Goal: Navigation & Orientation: Find specific page/section

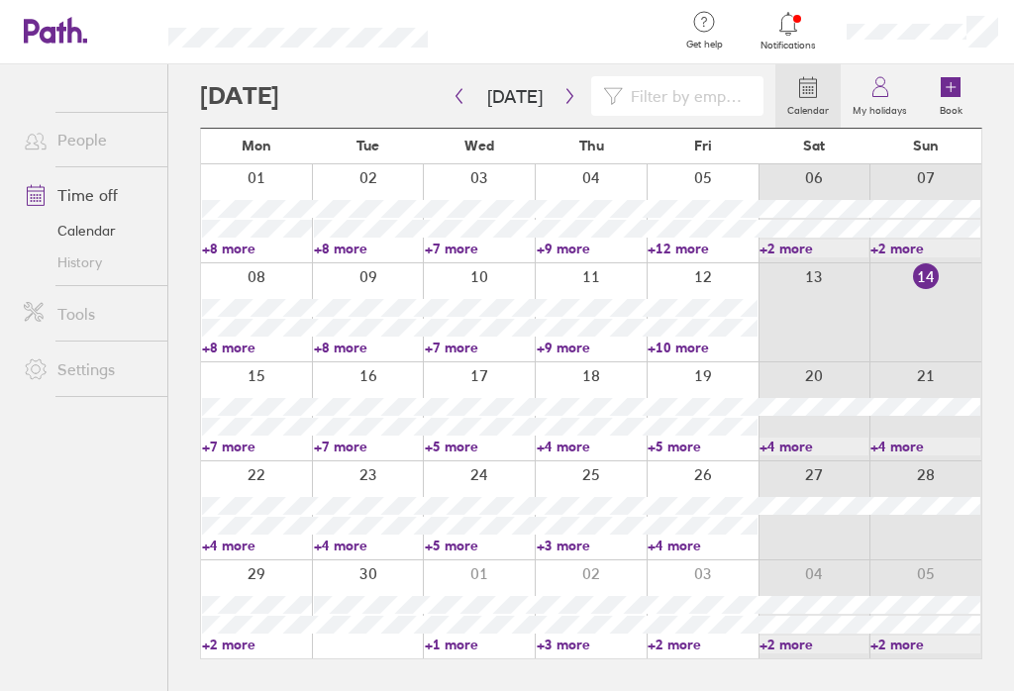
click at [877, 100] on label "My holidays" at bounding box center [880, 108] width 78 height 18
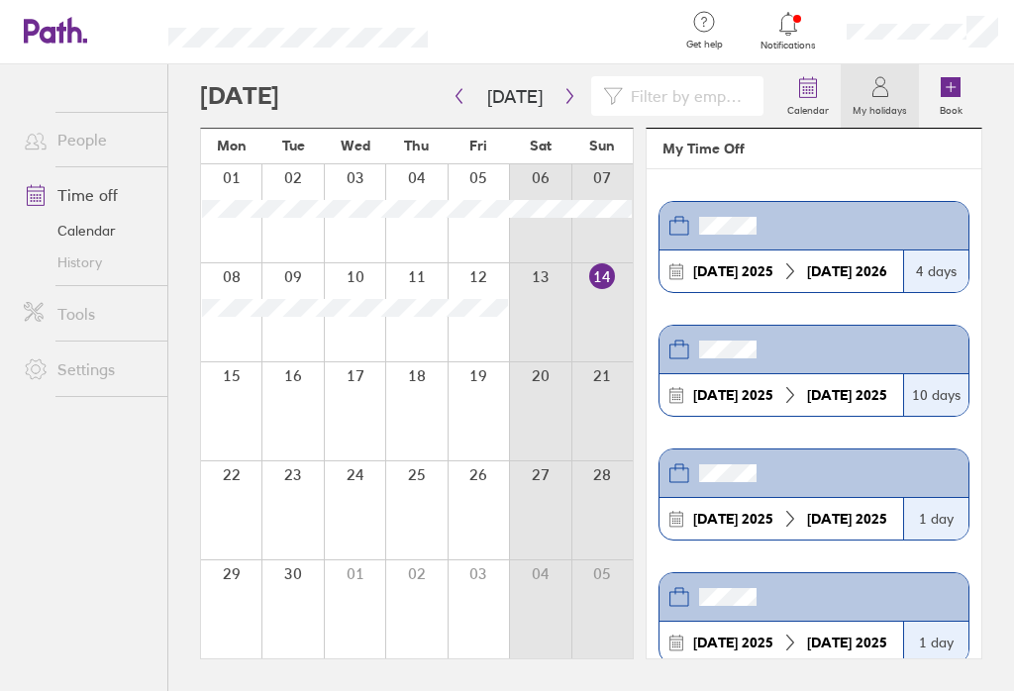
click at [102, 195] on link "Time off" at bounding box center [87, 195] width 159 height 40
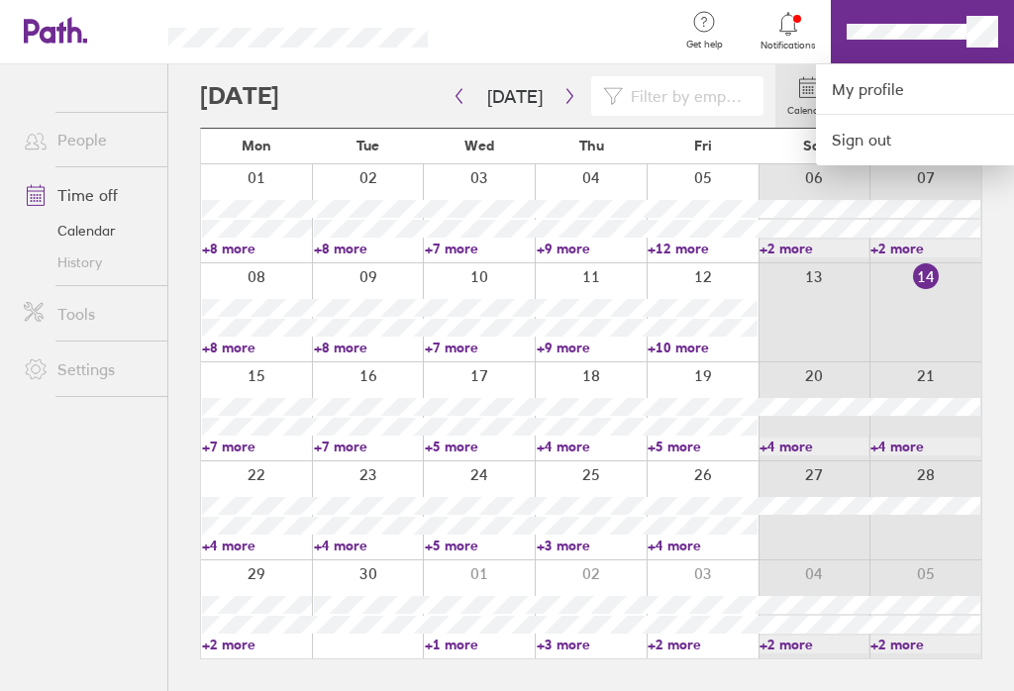
click at [882, 84] on link "My profile" at bounding box center [915, 89] width 198 height 50
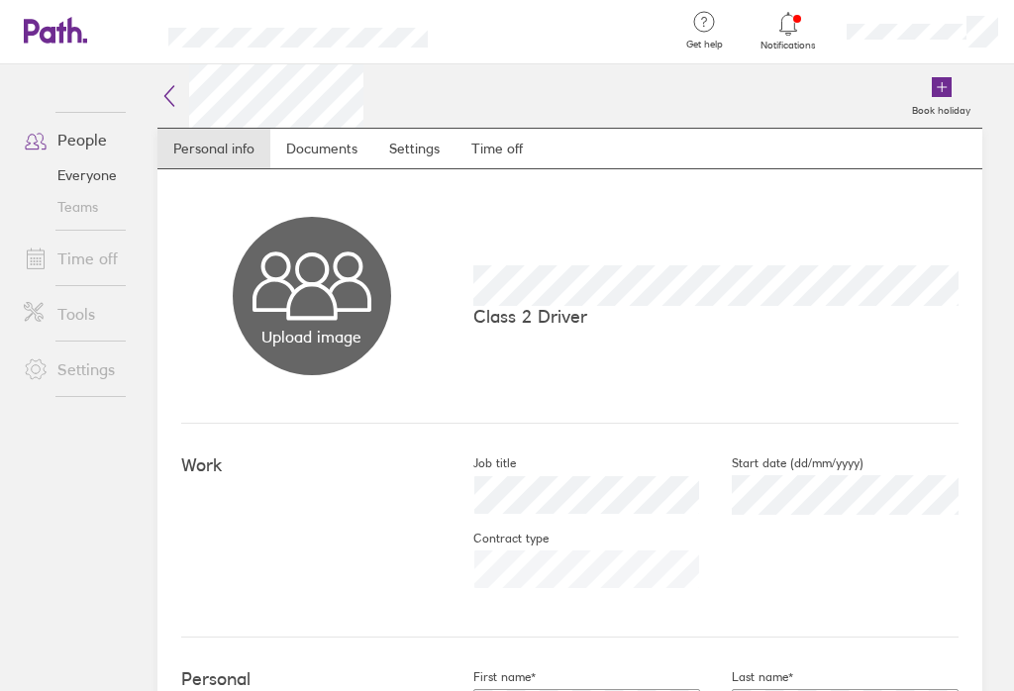
click at [513, 144] on link "Time off" at bounding box center [496, 149] width 83 height 40
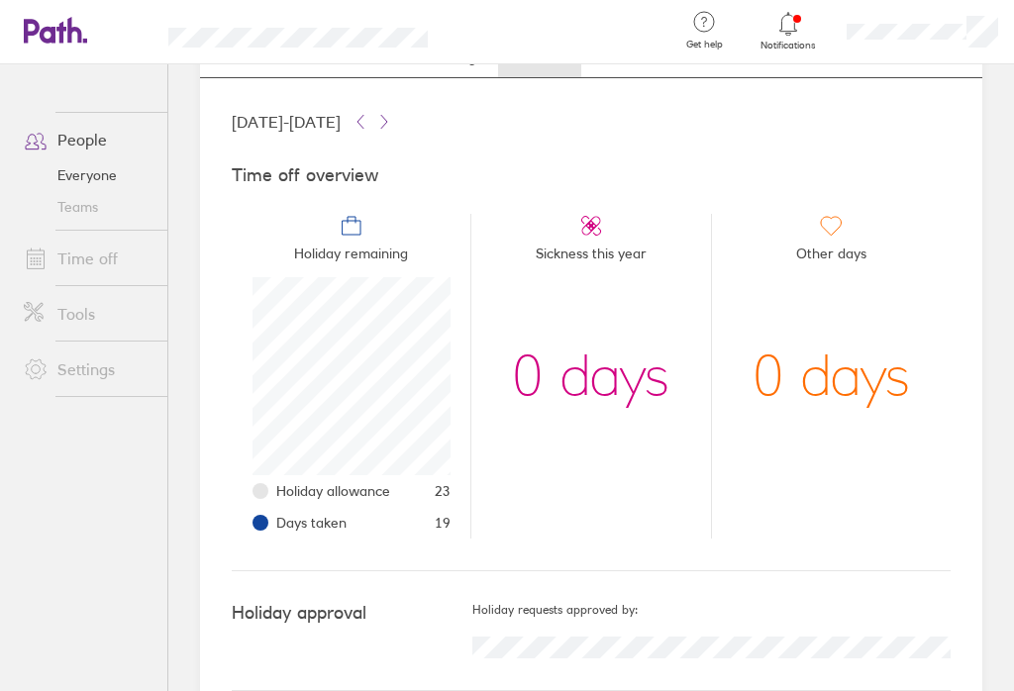
scroll to position [90, 0]
